Goal: Information Seeking & Learning: Learn about a topic

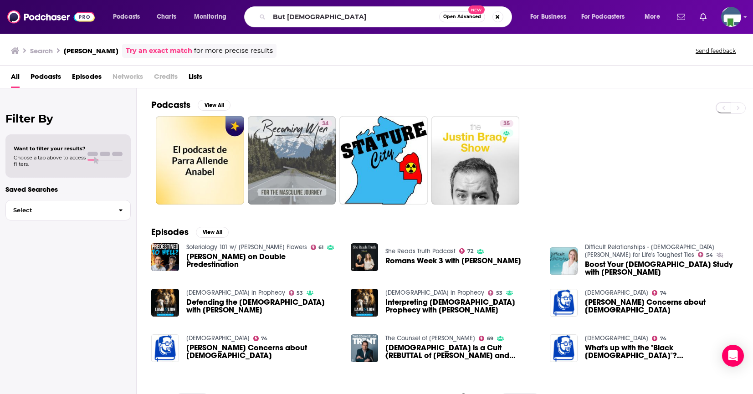
scroll to position [95, 0]
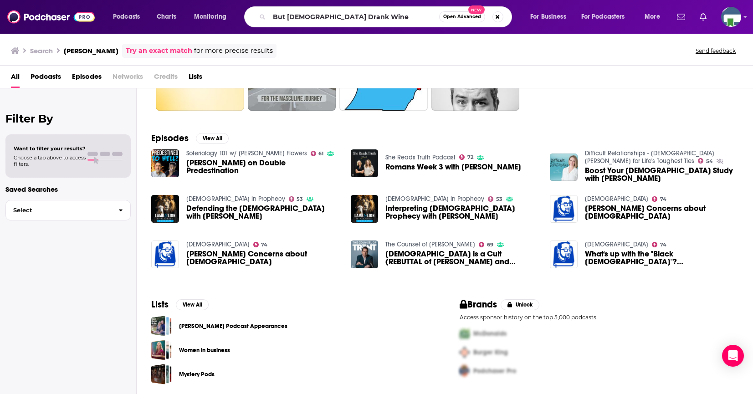
type input "But [DEMOGRAPHIC_DATA] Drank Wine"
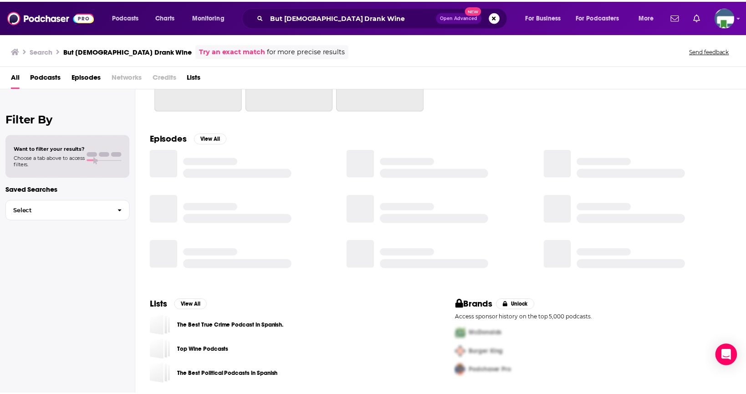
scroll to position [95, 0]
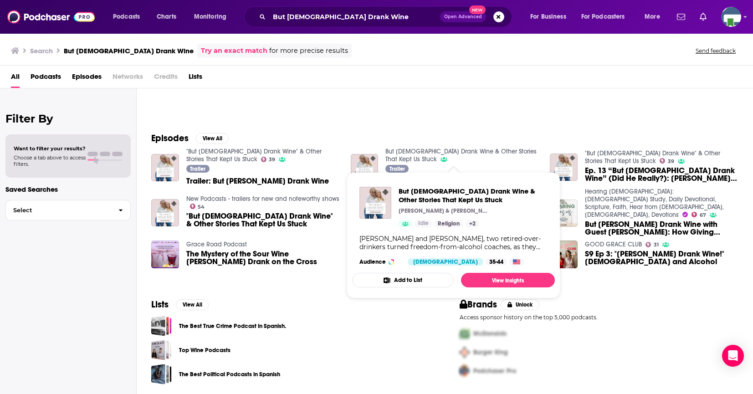
click at [420, 152] on link "But [DEMOGRAPHIC_DATA] Drank Wine & Other Stories That Kept Us Stuck" at bounding box center [460, 155] width 151 height 15
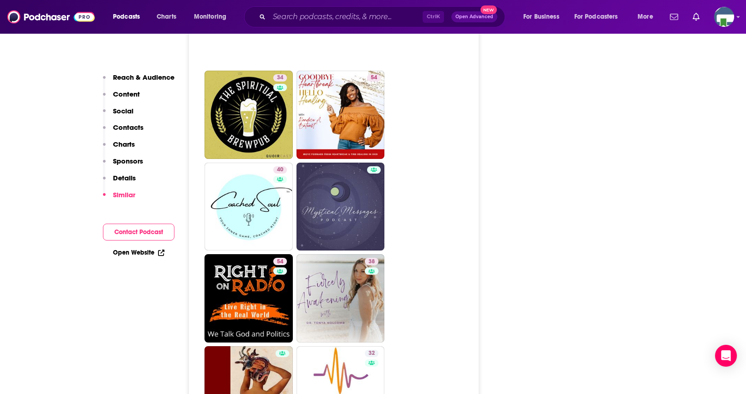
scroll to position [1458, 0]
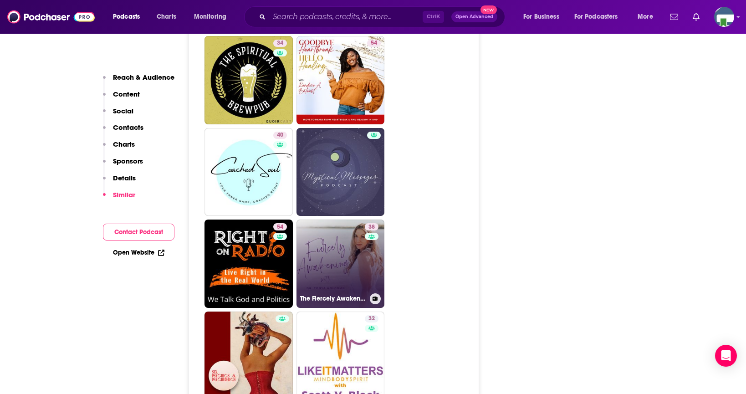
click at [353, 266] on link "38 The Fiercely Awakening Podcast" at bounding box center [341, 264] width 88 height 88
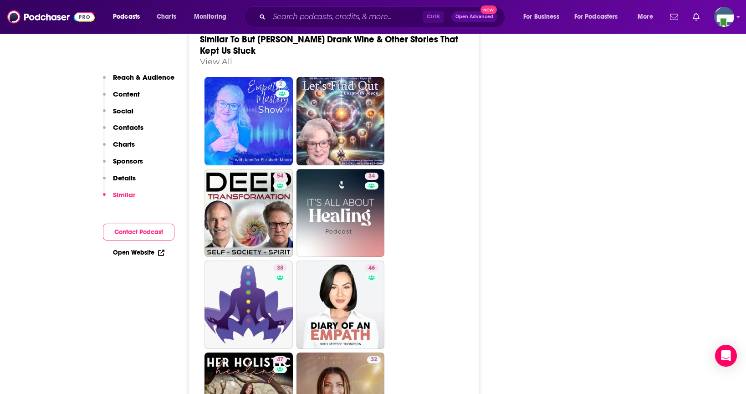
scroll to position [1321, 0]
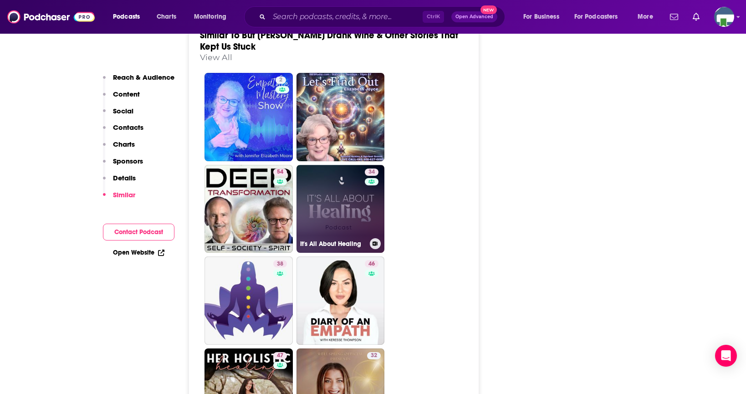
click at [357, 209] on link "34 It's All About Healing" at bounding box center [341, 209] width 88 height 88
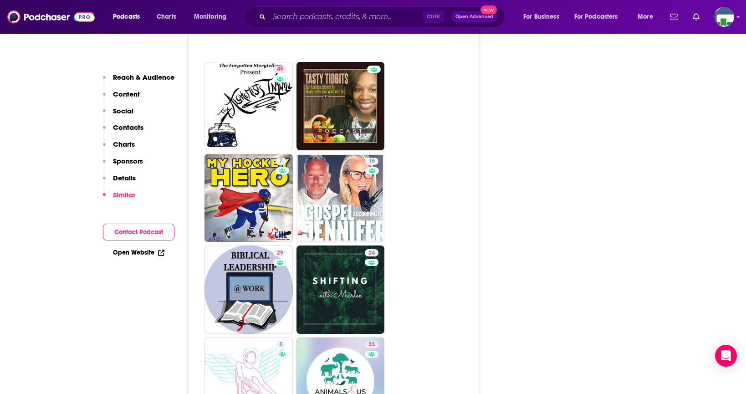
scroll to position [1913, 0]
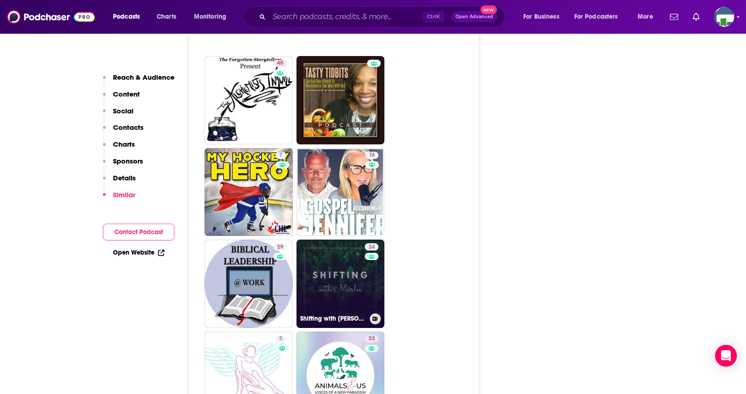
click at [372, 275] on div "24" at bounding box center [373, 278] width 16 height 70
type input "[URL][DOMAIN_NAME]"
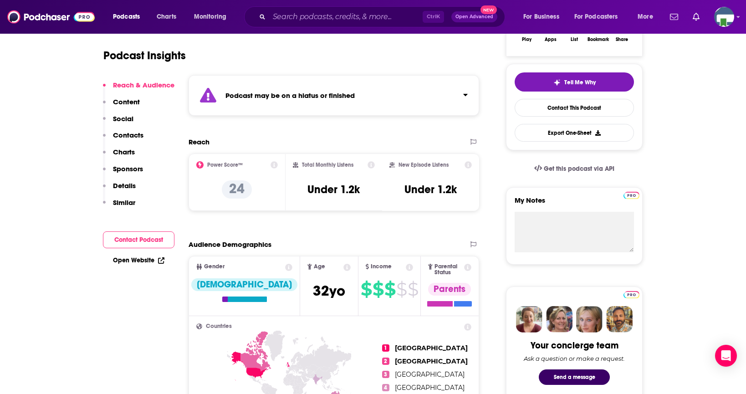
scroll to position [91, 0]
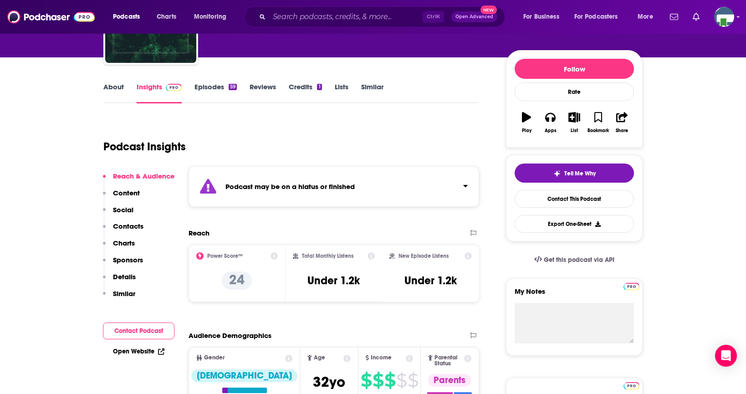
click at [114, 87] on link "About" at bounding box center [113, 92] width 21 height 21
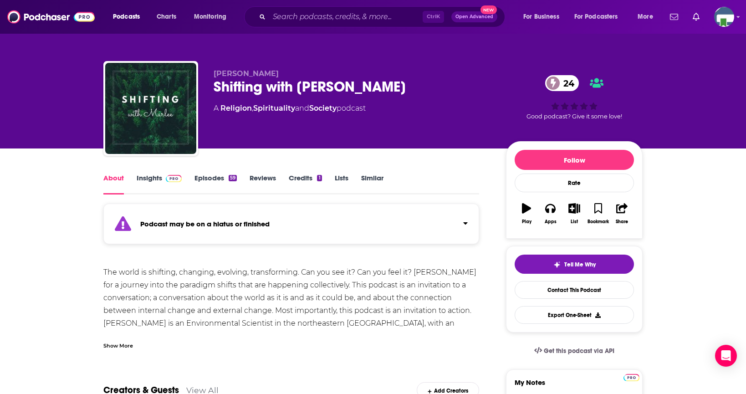
click at [123, 345] on div "Show More" at bounding box center [118, 345] width 30 height 9
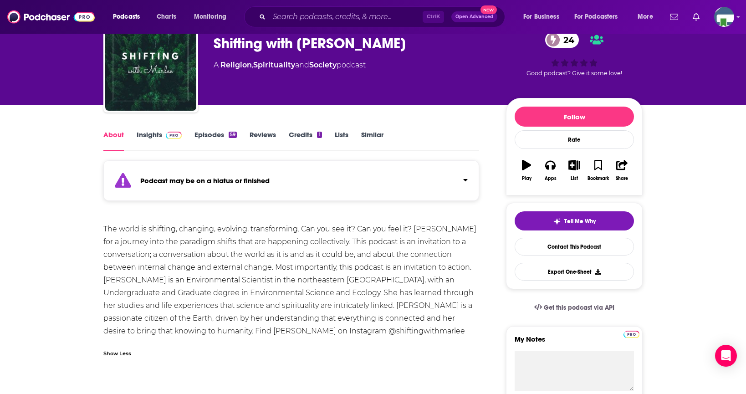
scroll to position [46, 0]
